Goal: Ask a question

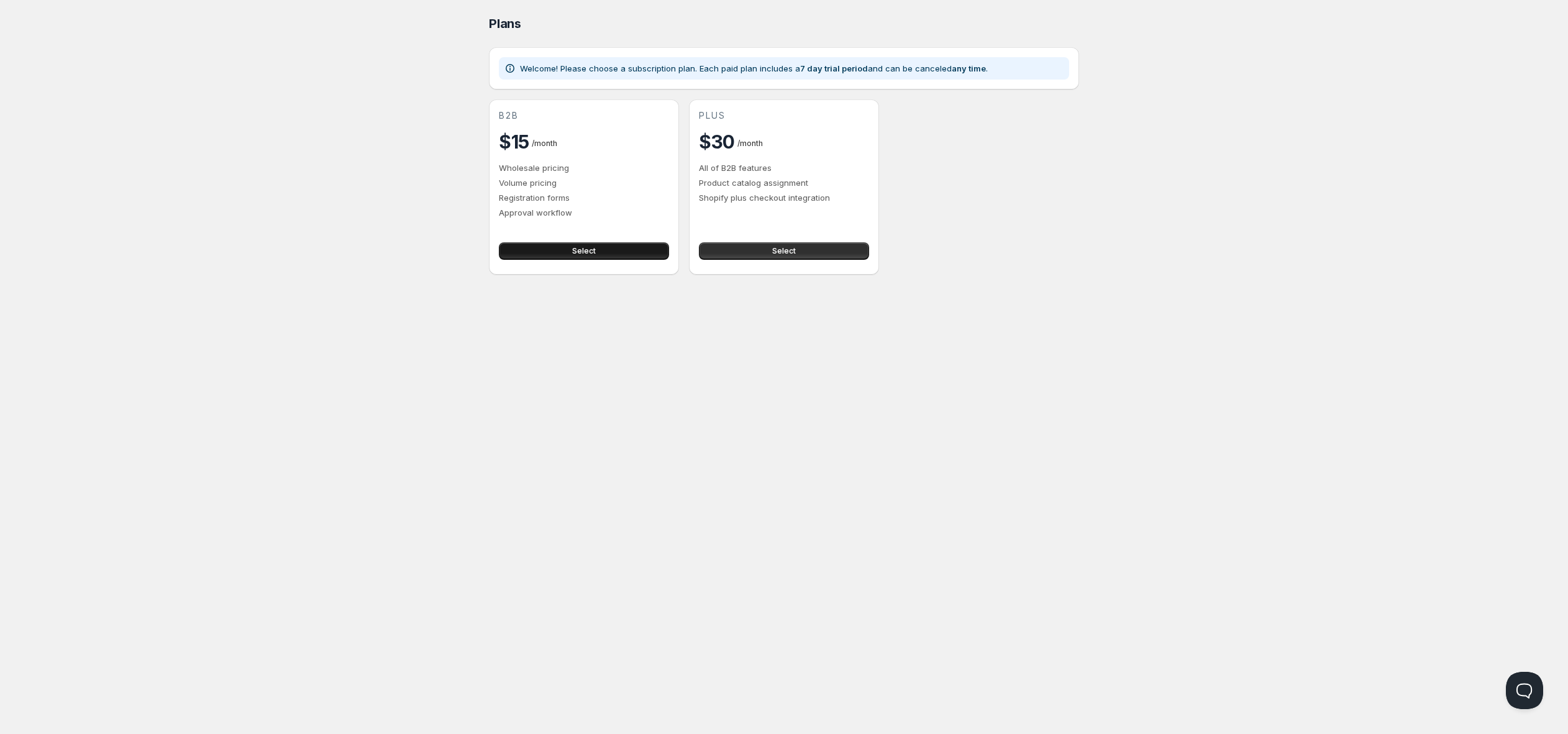
click at [601, 249] on button "Select" at bounding box center [584, 251] width 170 height 18
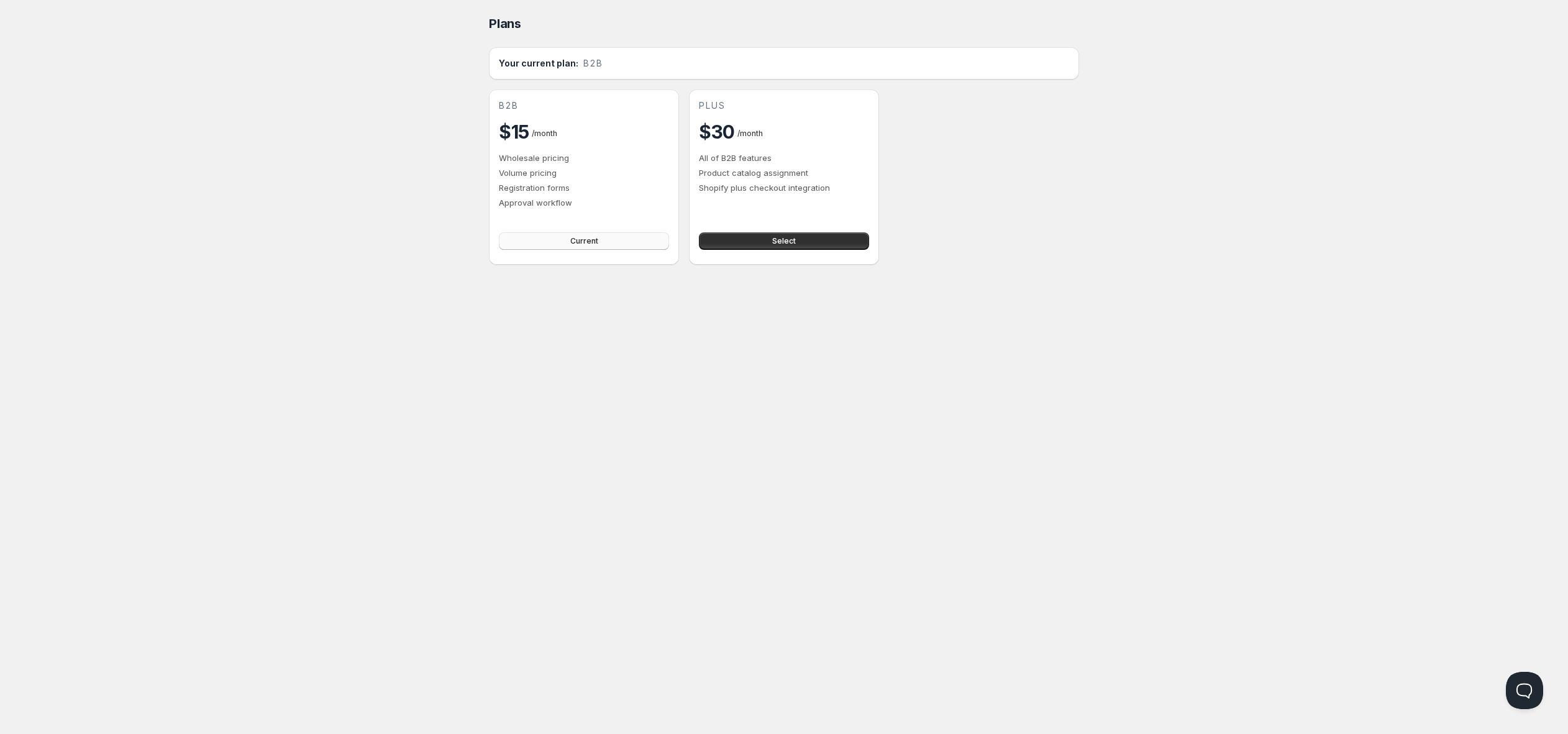
click at [569, 243] on button "Current" at bounding box center [584, 241] width 170 height 18
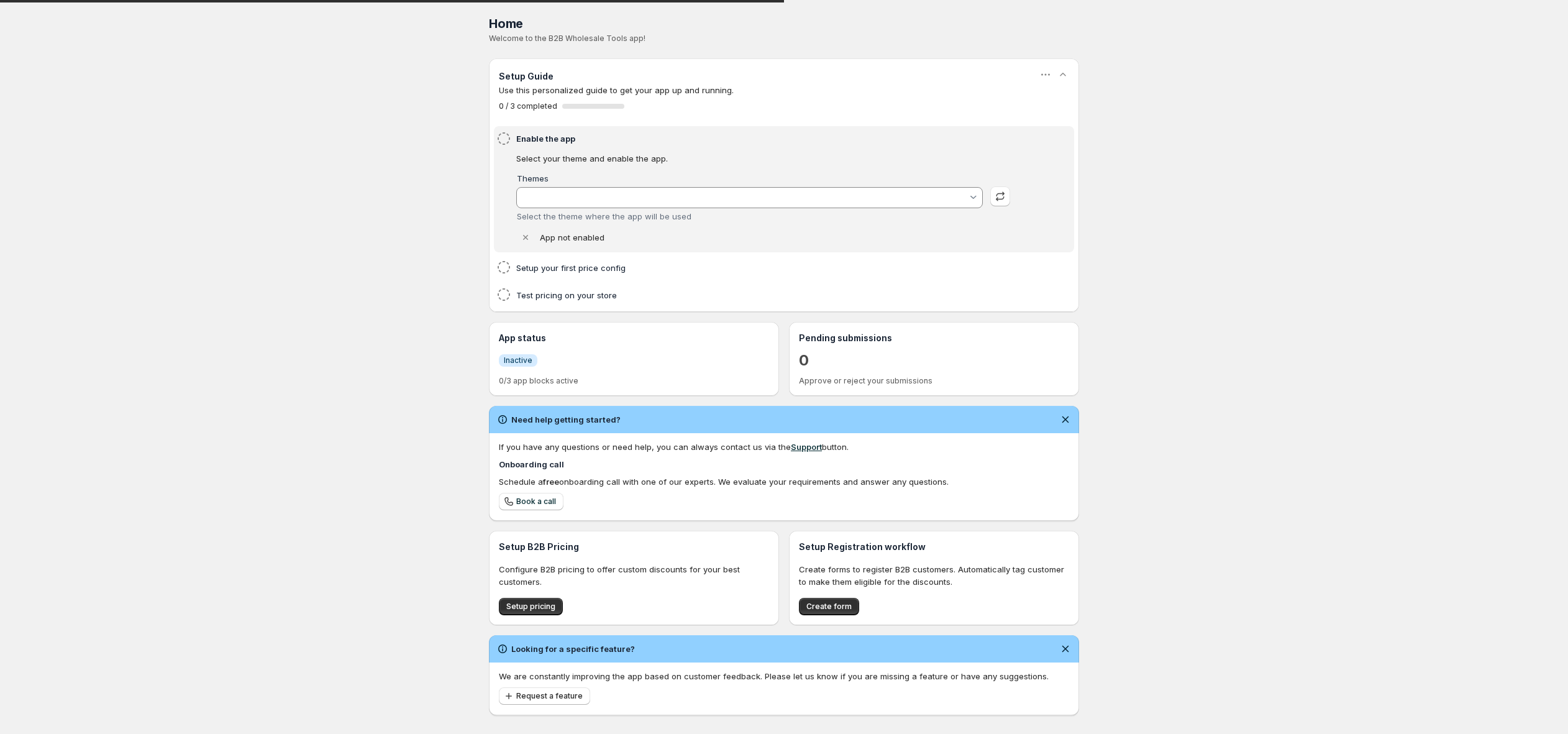
type input "[DATE]"
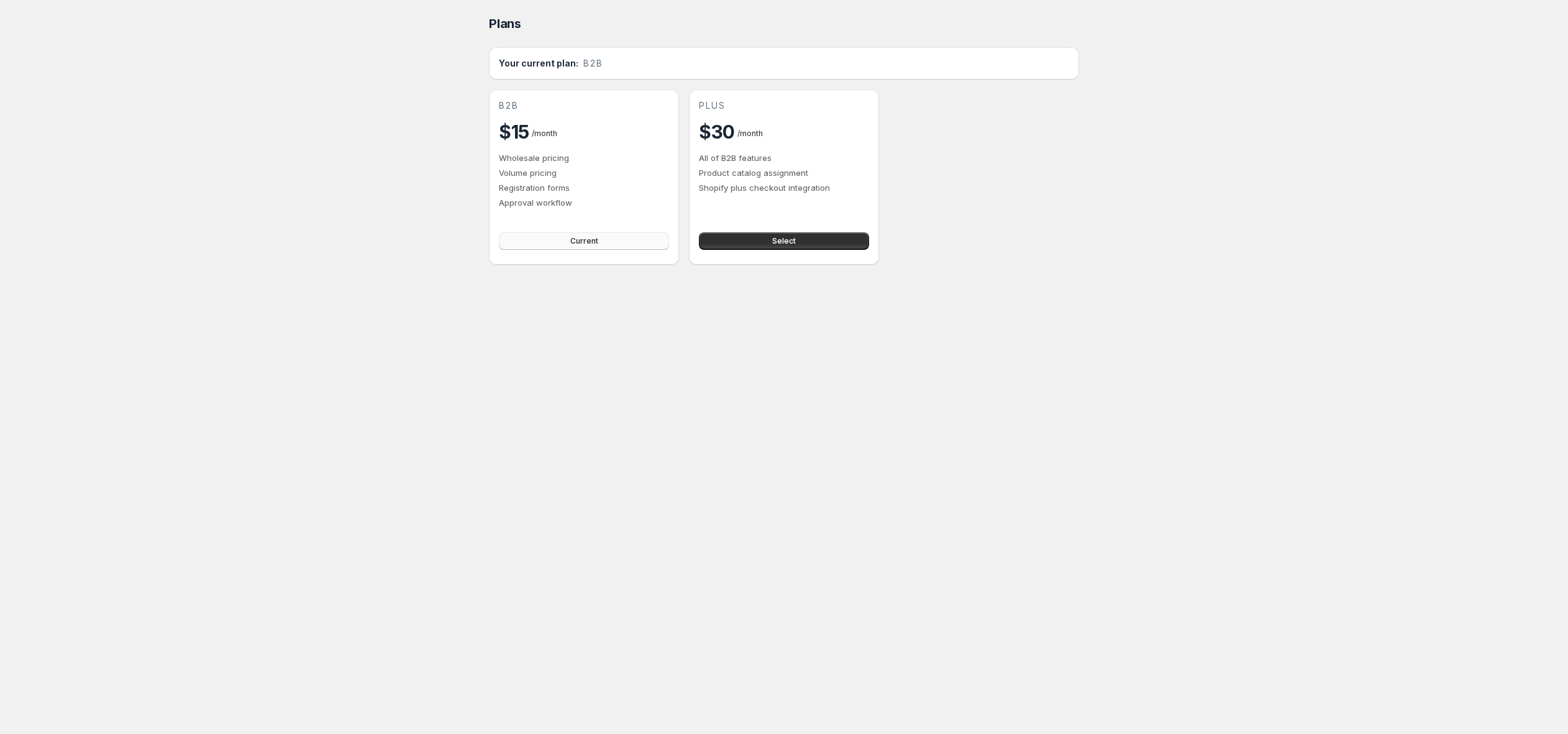
click at [595, 245] on span "Current" at bounding box center [584, 240] width 28 height 10
click at [1511, 688] on button "Open Beacon popover" at bounding box center [1522, 688] width 37 height 37
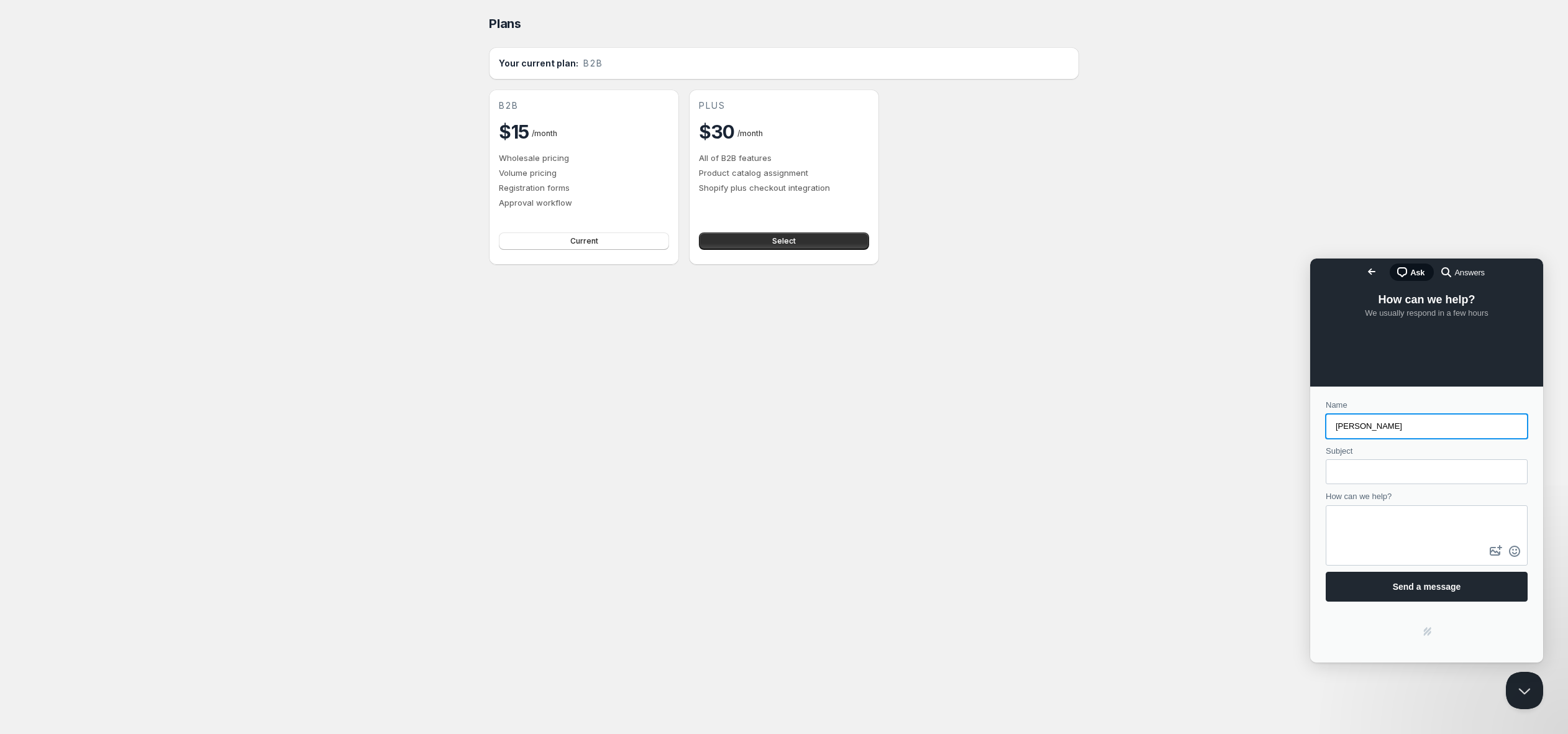
type input "[PERSON_NAME]"
type input "Activate wholesale tools"
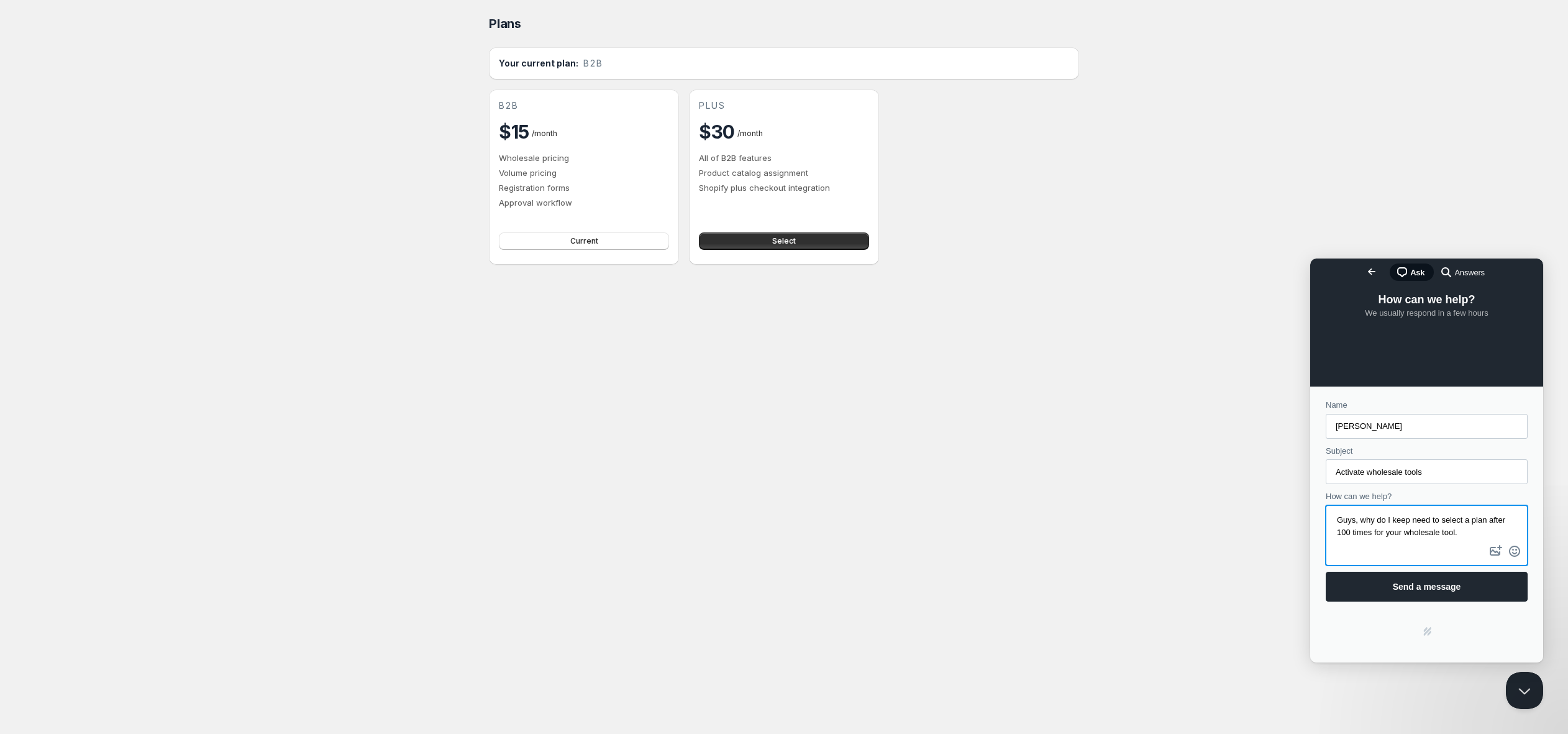
type textarea "Guys, why do I keep need to select a plan after 100 times for your wholesale to…"
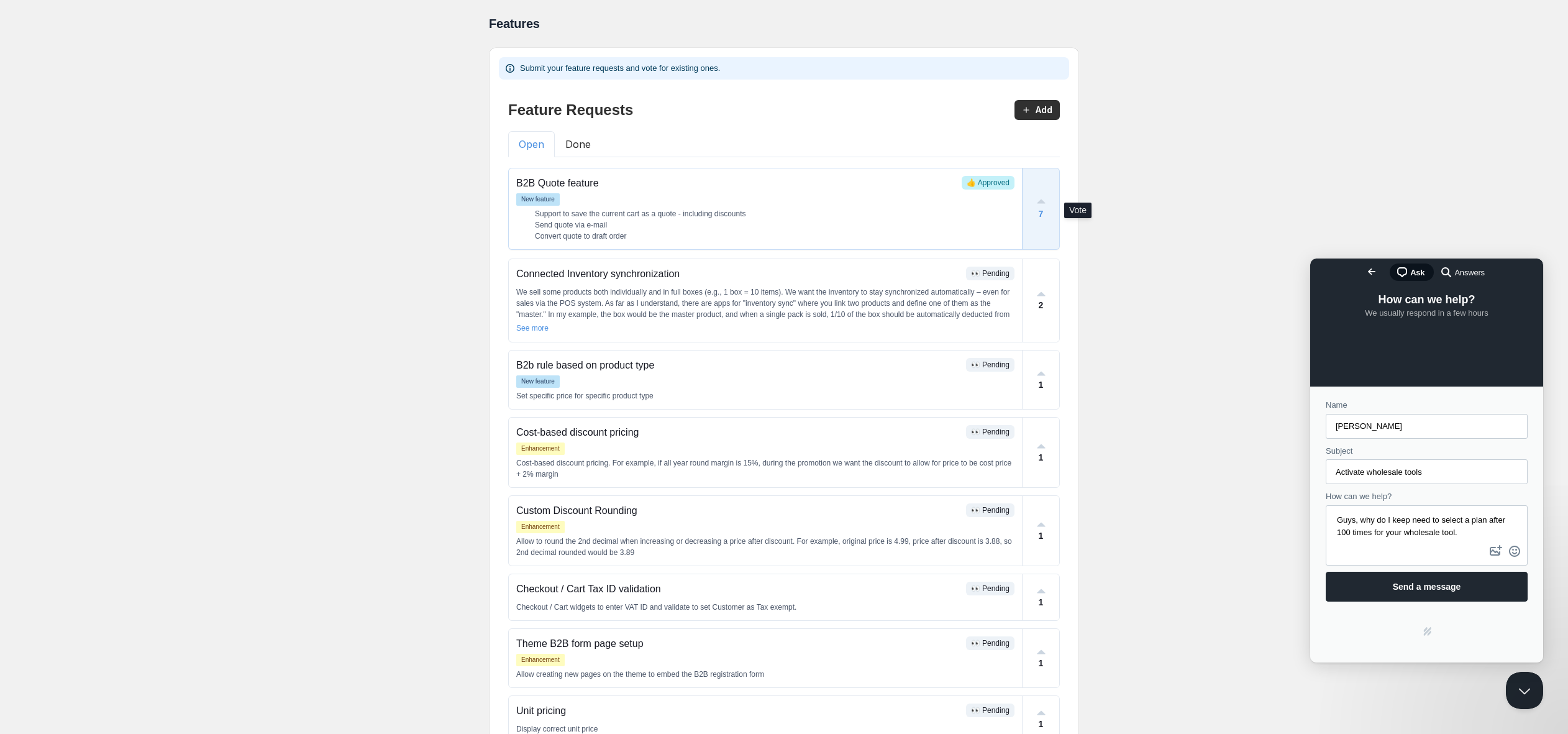
click at [1040, 203] on icon at bounding box center [1041, 201] width 9 height 4
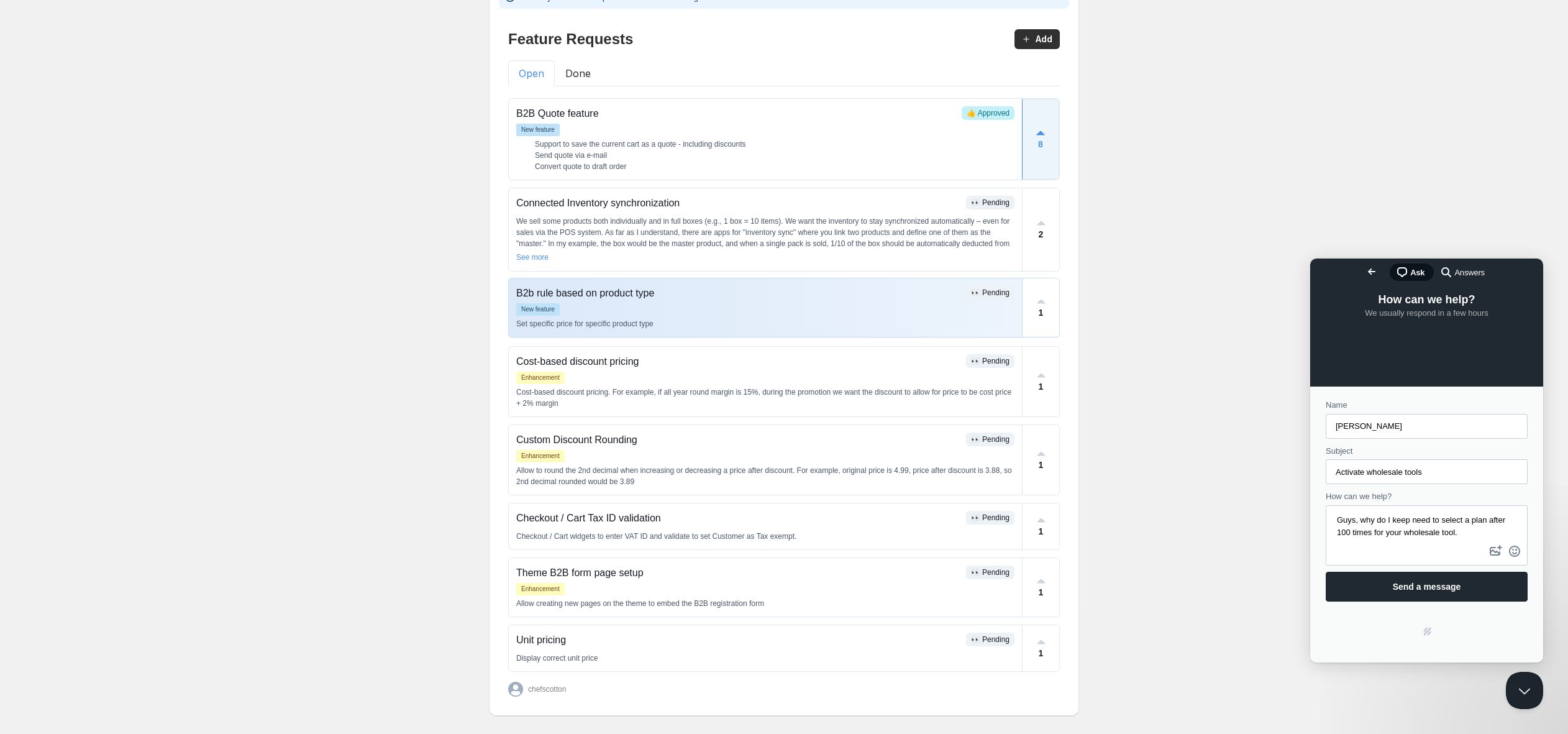
scroll to position [84, 0]
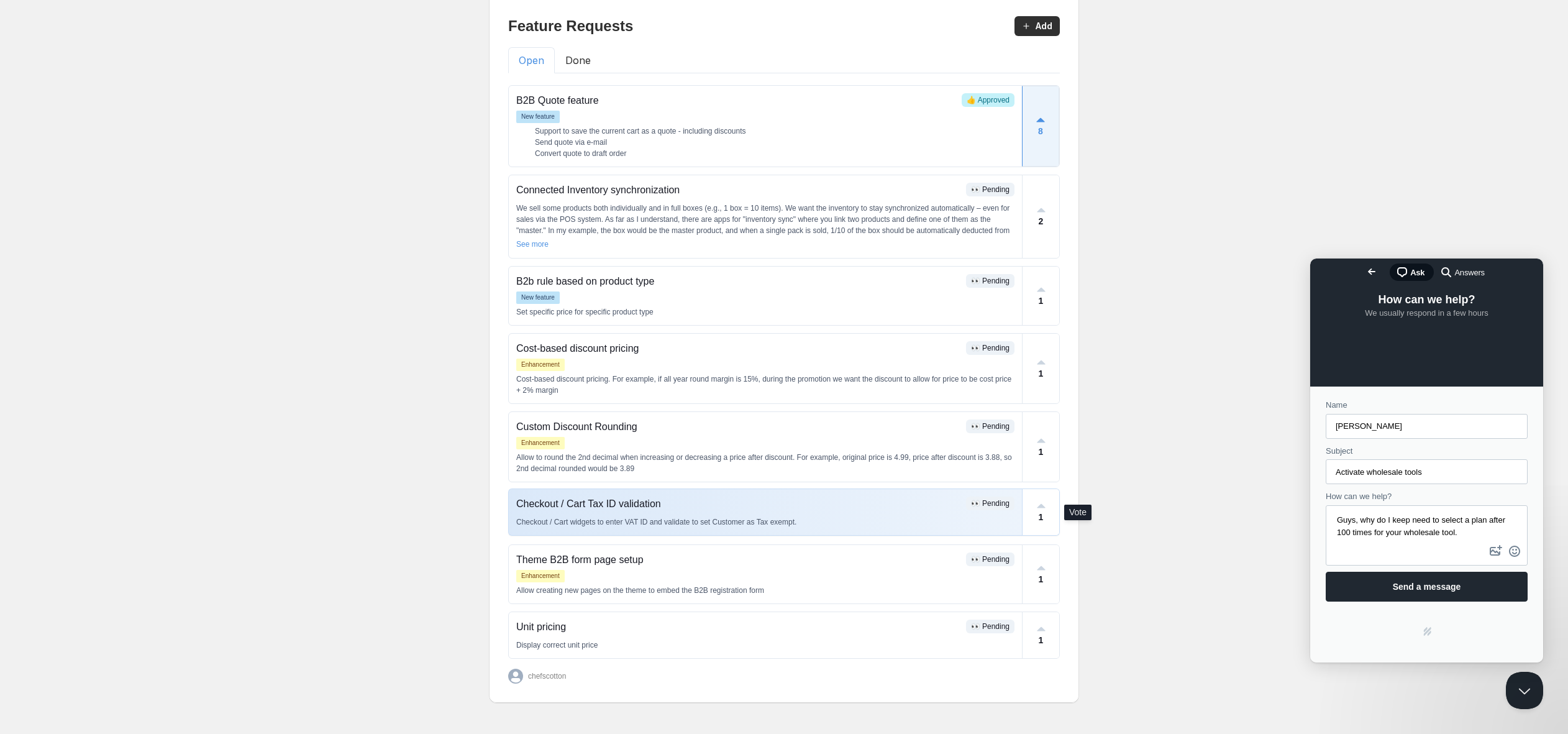
drag, startPoint x: 1038, startPoint y: 506, endPoint x: 1018, endPoint y: 507, distance: 20.0
click at [1038, 506] on icon at bounding box center [1041, 505] width 11 height 11
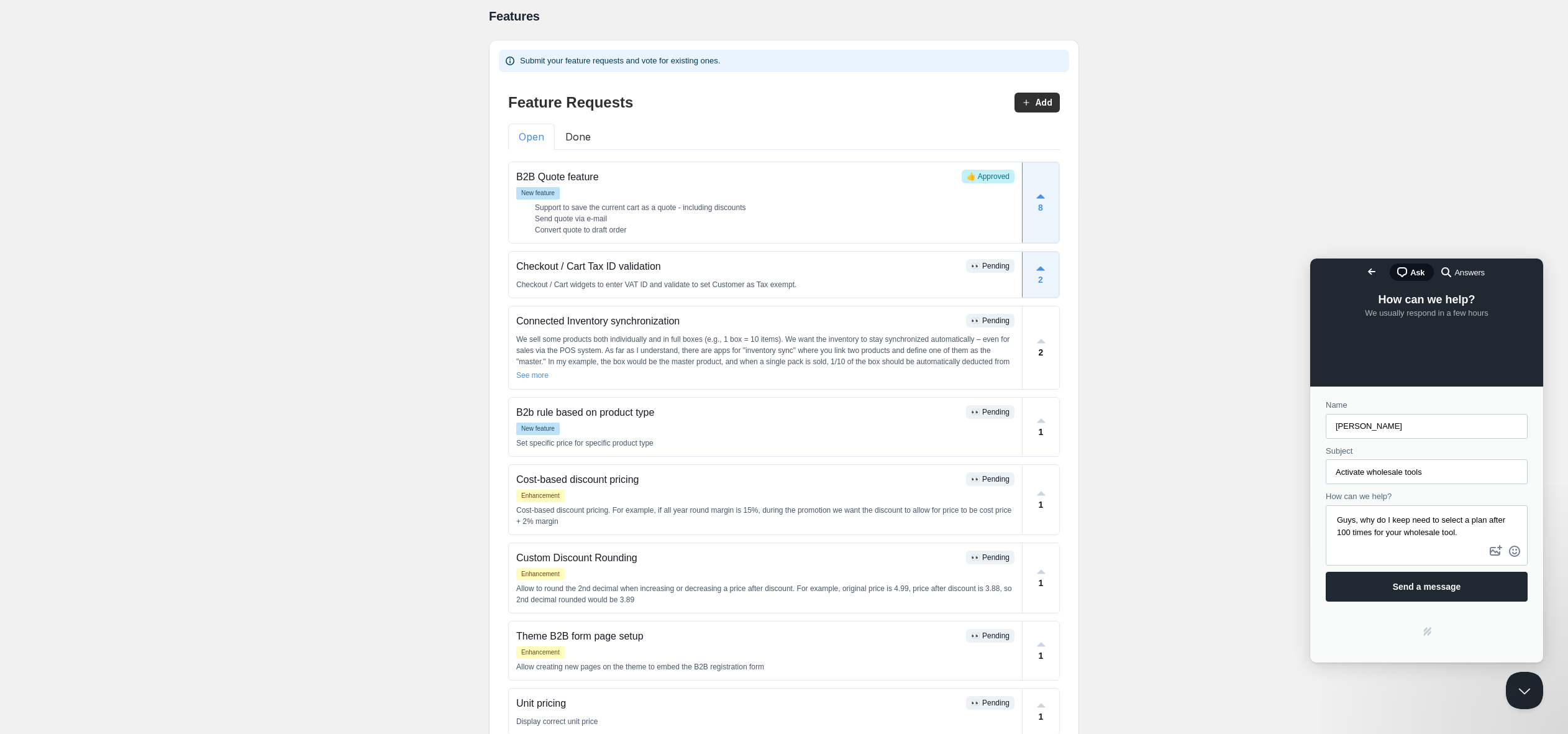
scroll to position [0, 0]
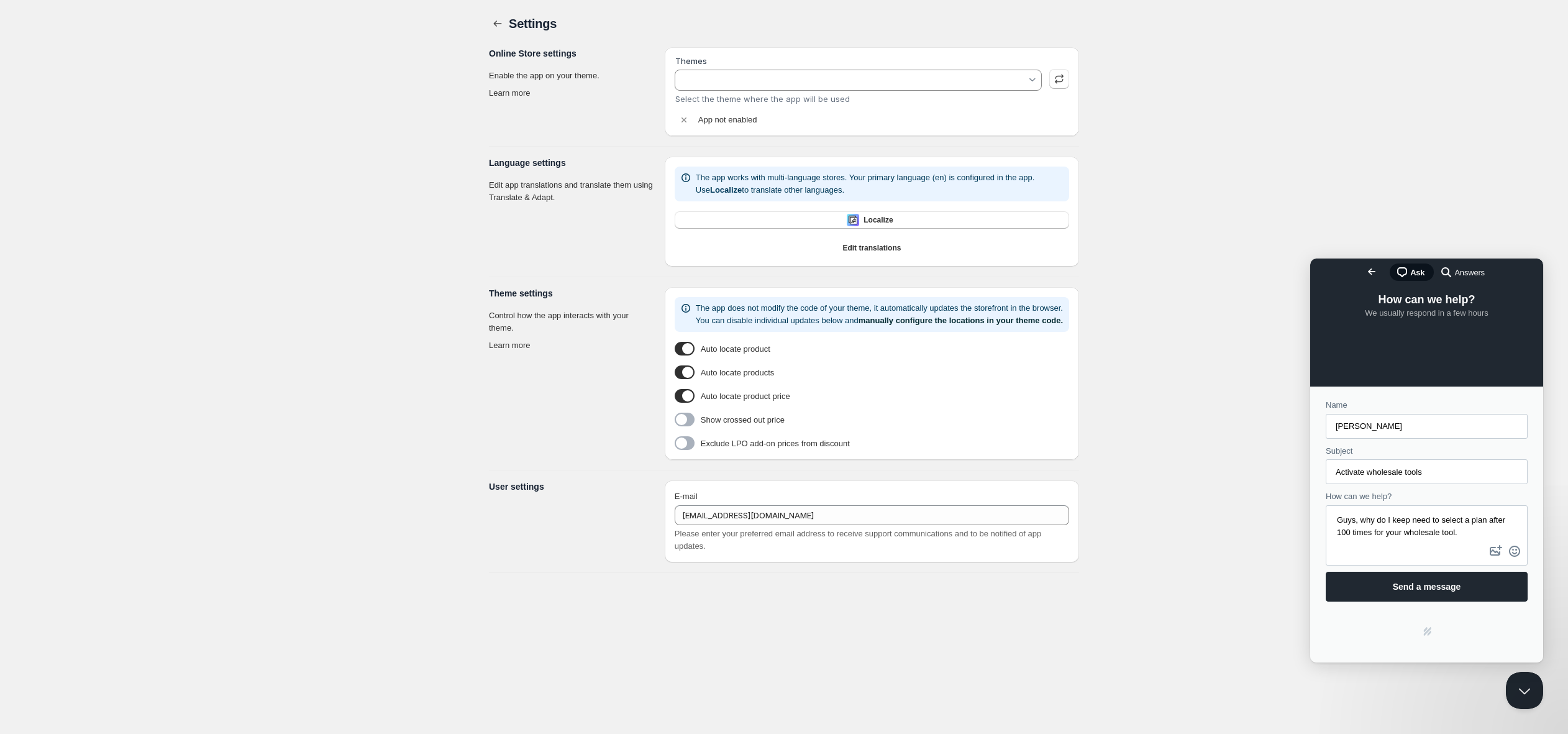
type input "[DATE]"
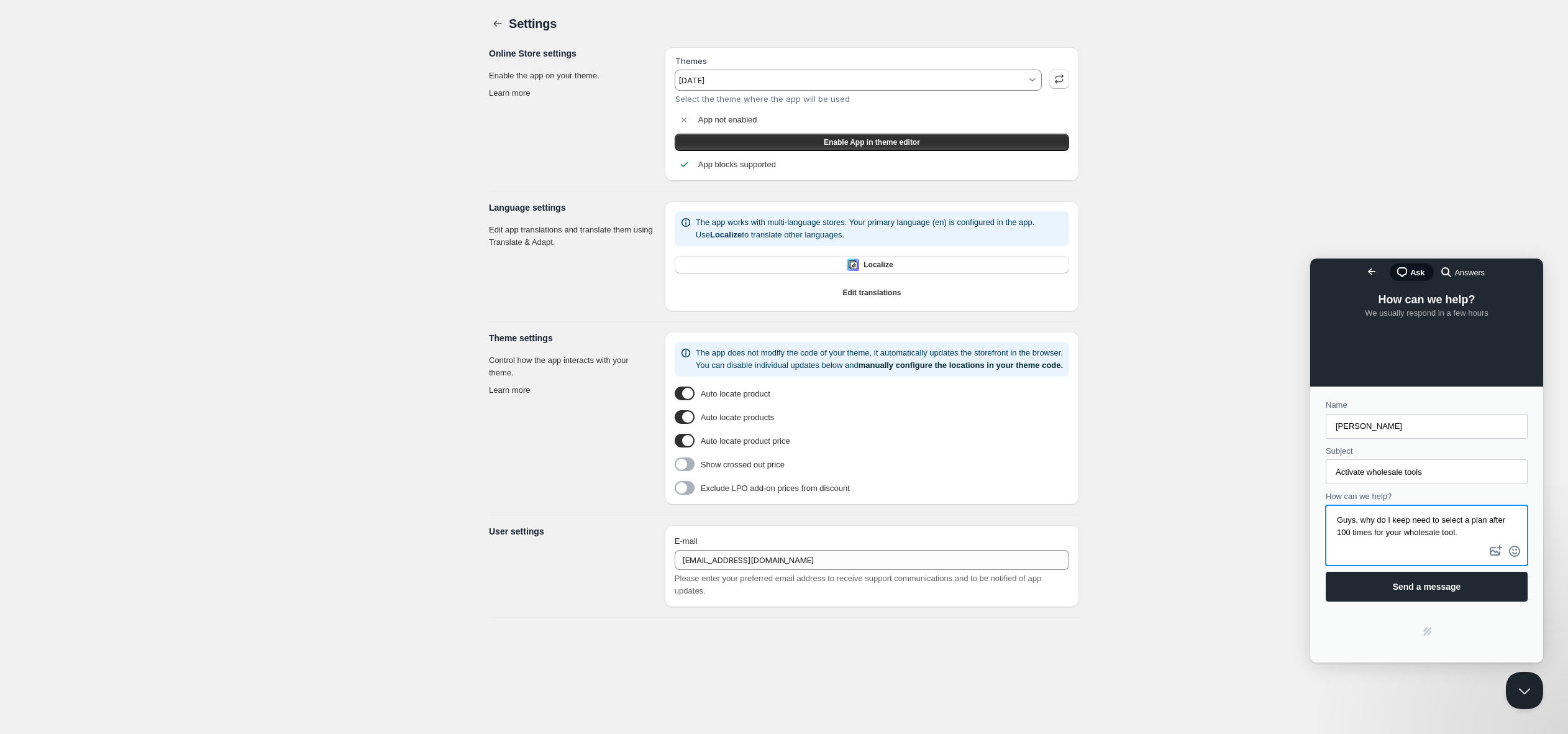
drag, startPoint x: 1469, startPoint y: 535, endPoint x: 1272, endPoint y: 510, distance: 198.6
click at [1310, 510] on html "Go back chat-square Ask search-medium Answers How can we help? We usually respo…" at bounding box center [1427, 460] width 233 height 404
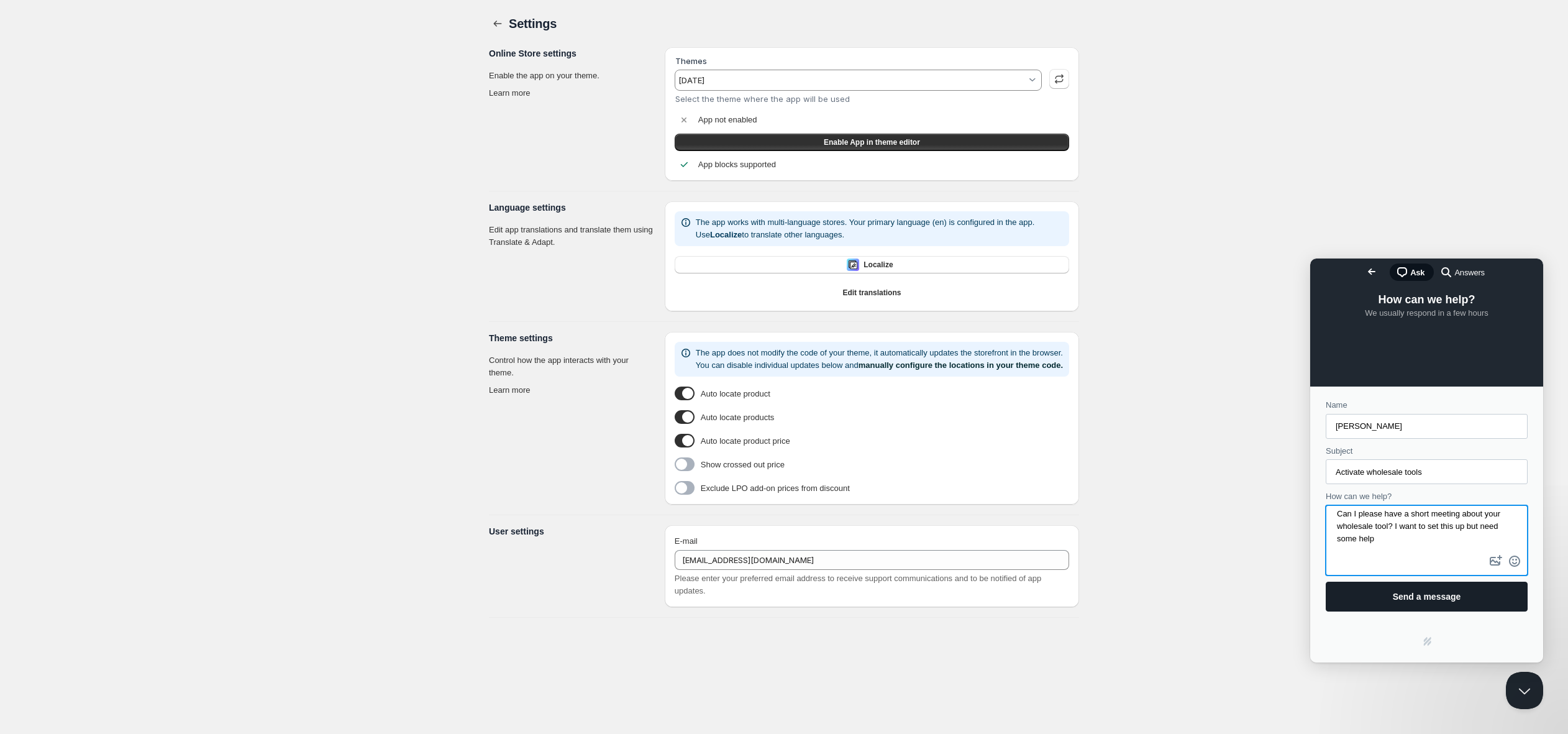
type textarea "Can I please have a short meeting about your wholesale tool? I want to set this…"
click at [1397, 604] on span "Send a message" at bounding box center [1427, 596] width 175 height 28
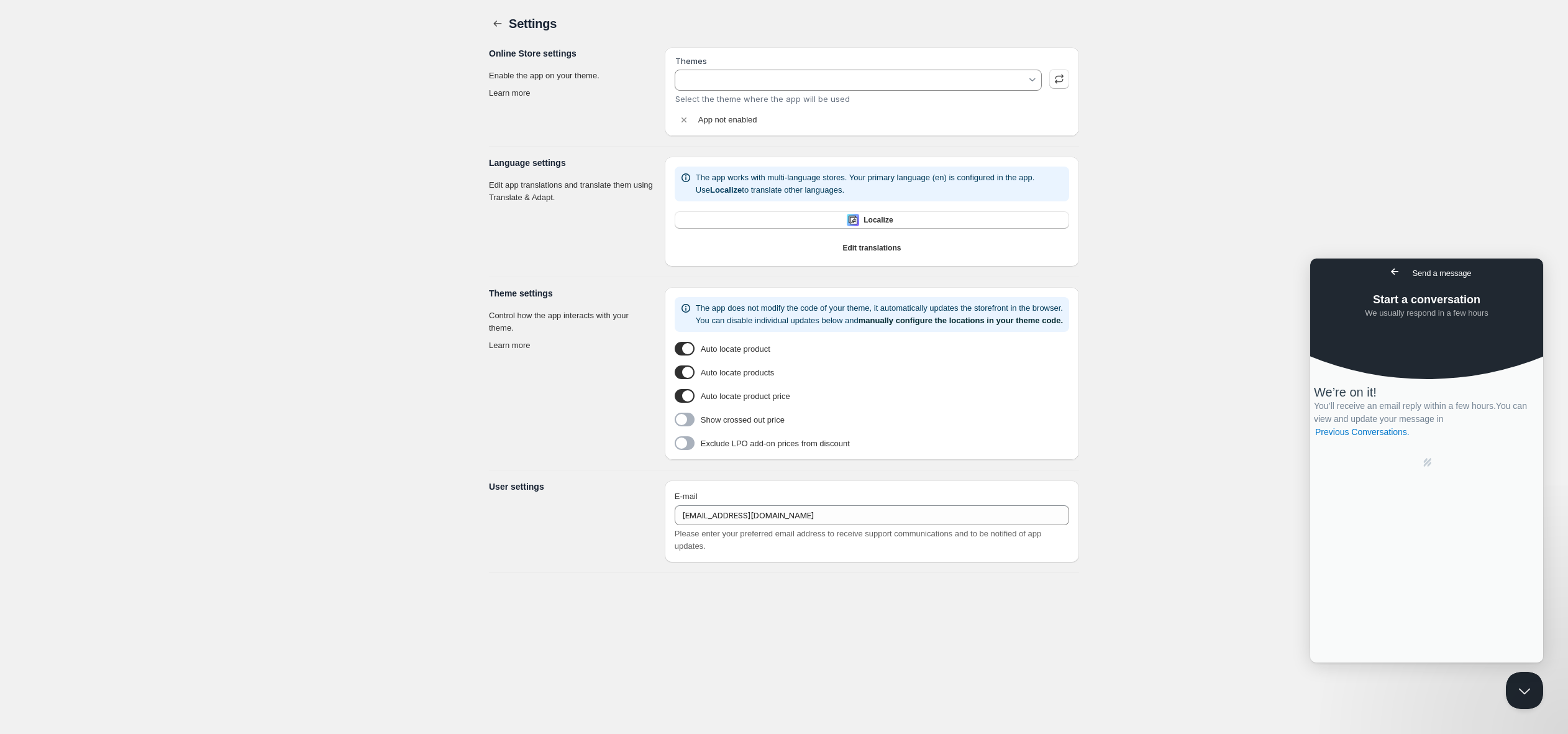
type input "[DATE]"
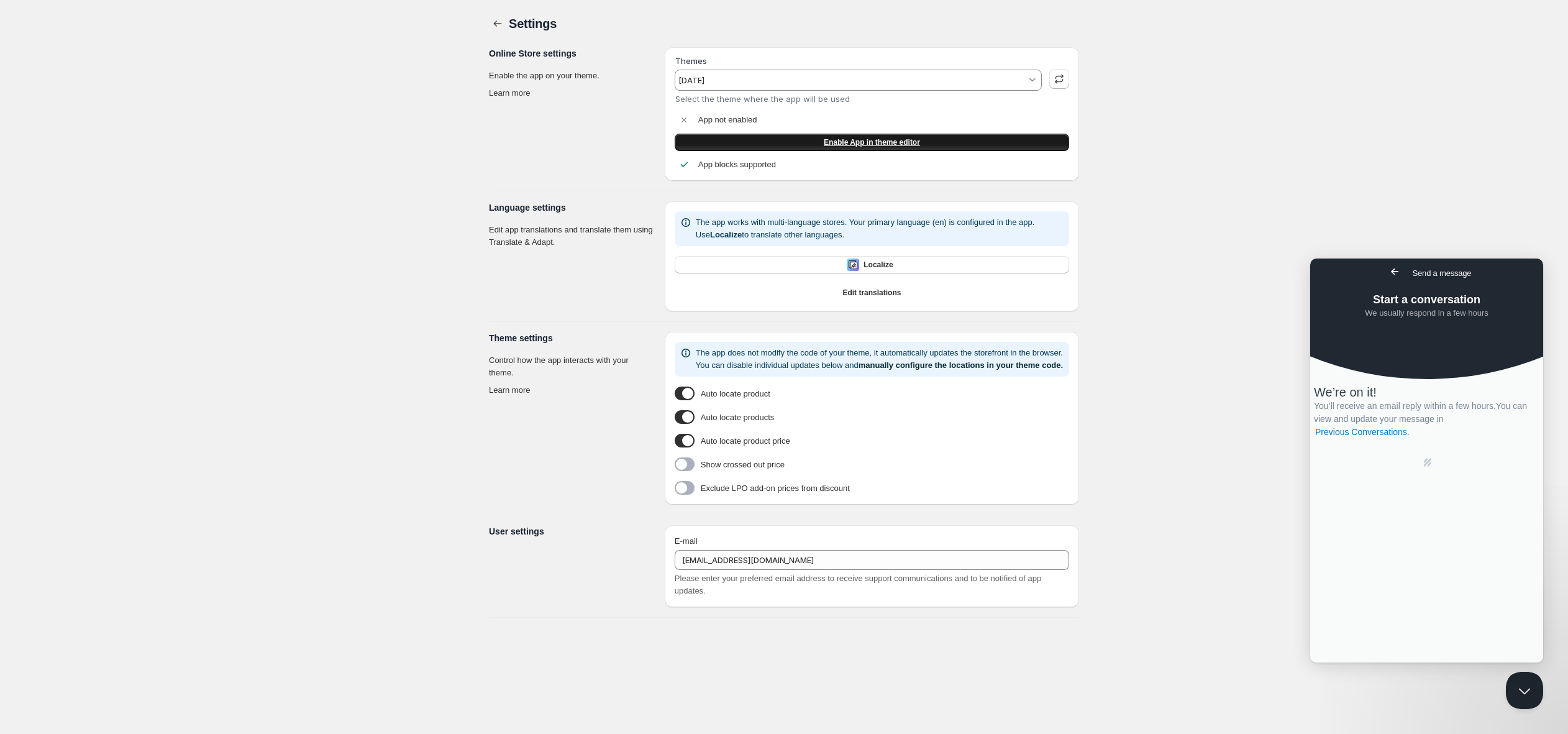
click at [855, 146] on span "Enable App in theme editor" at bounding box center [871, 141] width 96 height 10
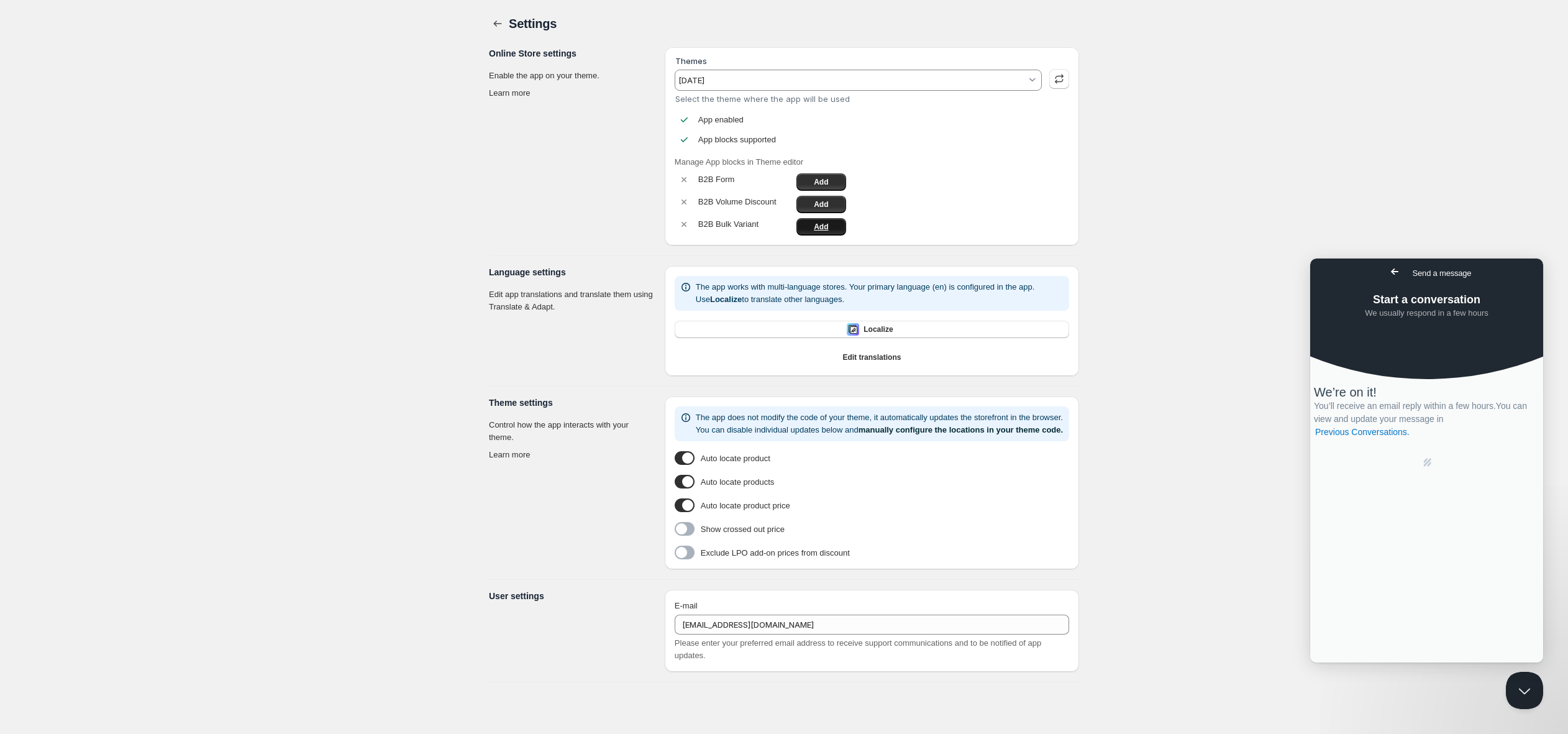
click at [824, 227] on span "Add" at bounding box center [821, 226] width 14 height 10
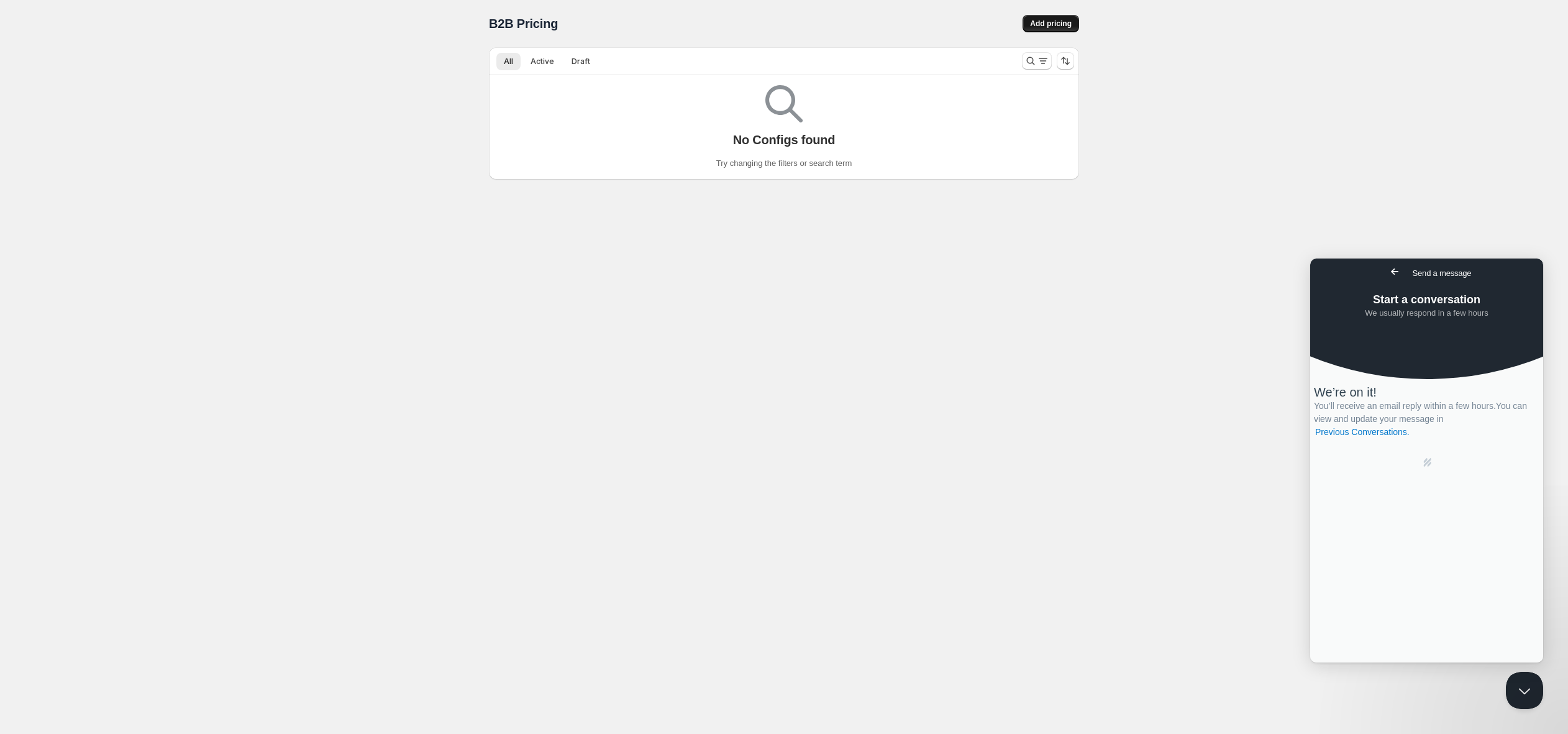
click at [1036, 25] on span "Add pricing" at bounding box center [1050, 23] width 41 height 10
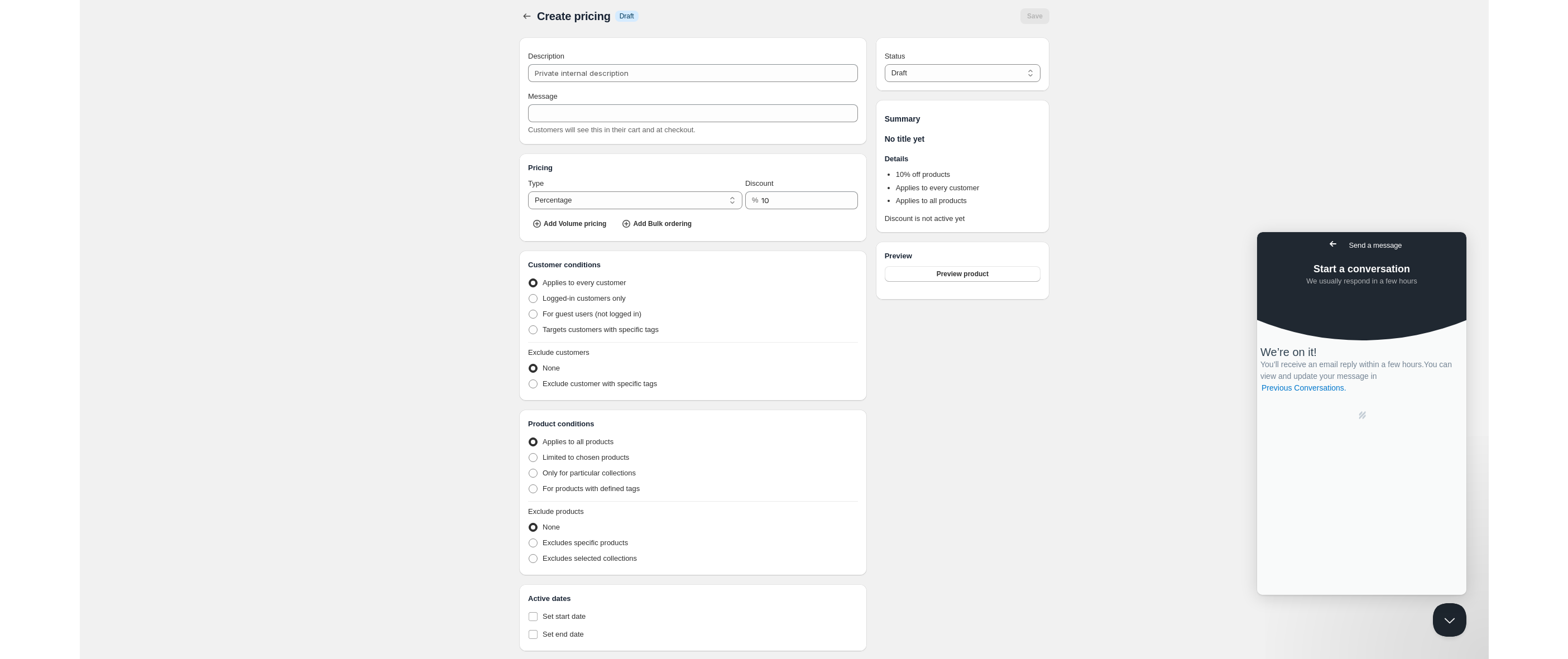
scroll to position [12, 0]
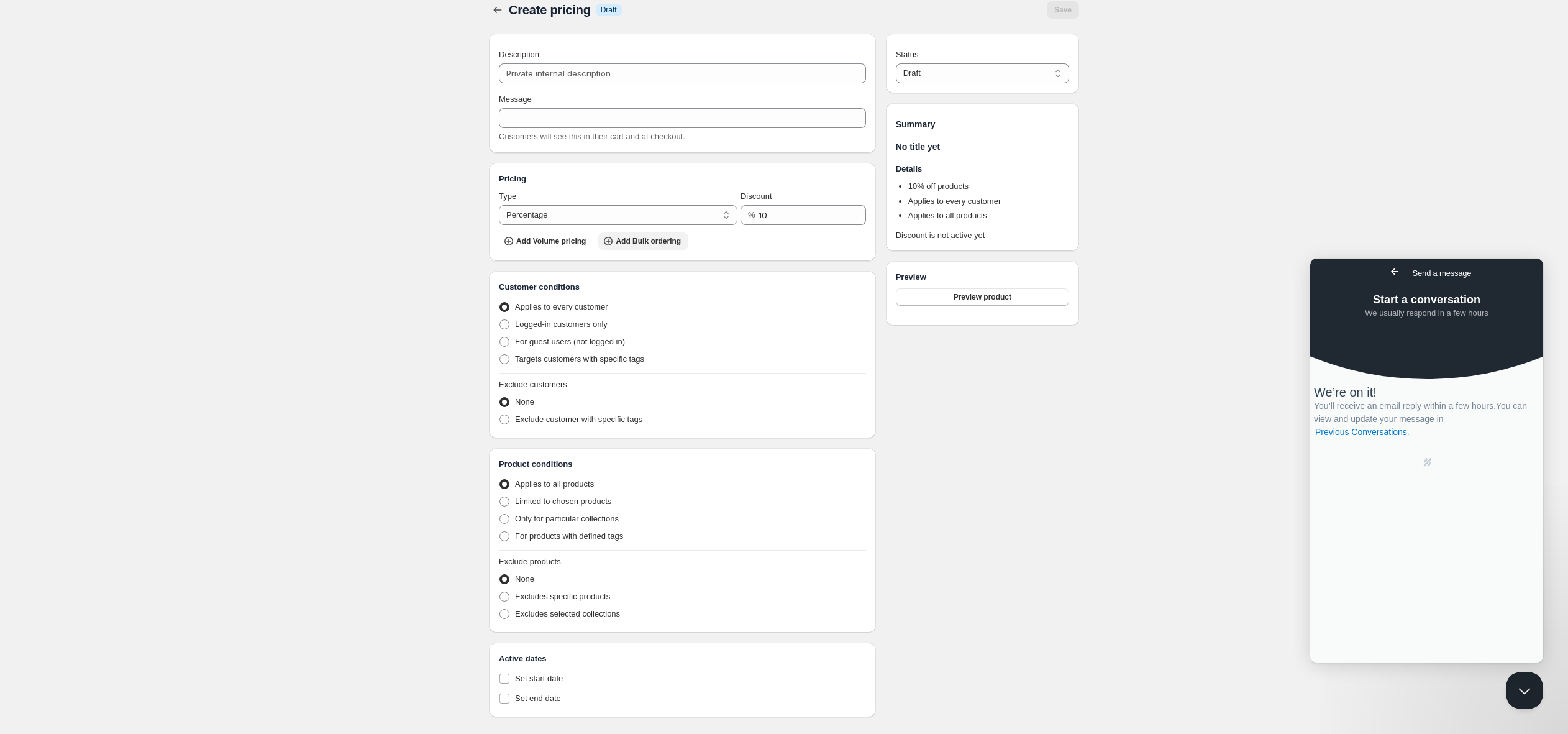
click at [610, 242] on icon "button" at bounding box center [608, 241] width 12 height 12
